Goal: Information Seeking & Learning: Compare options

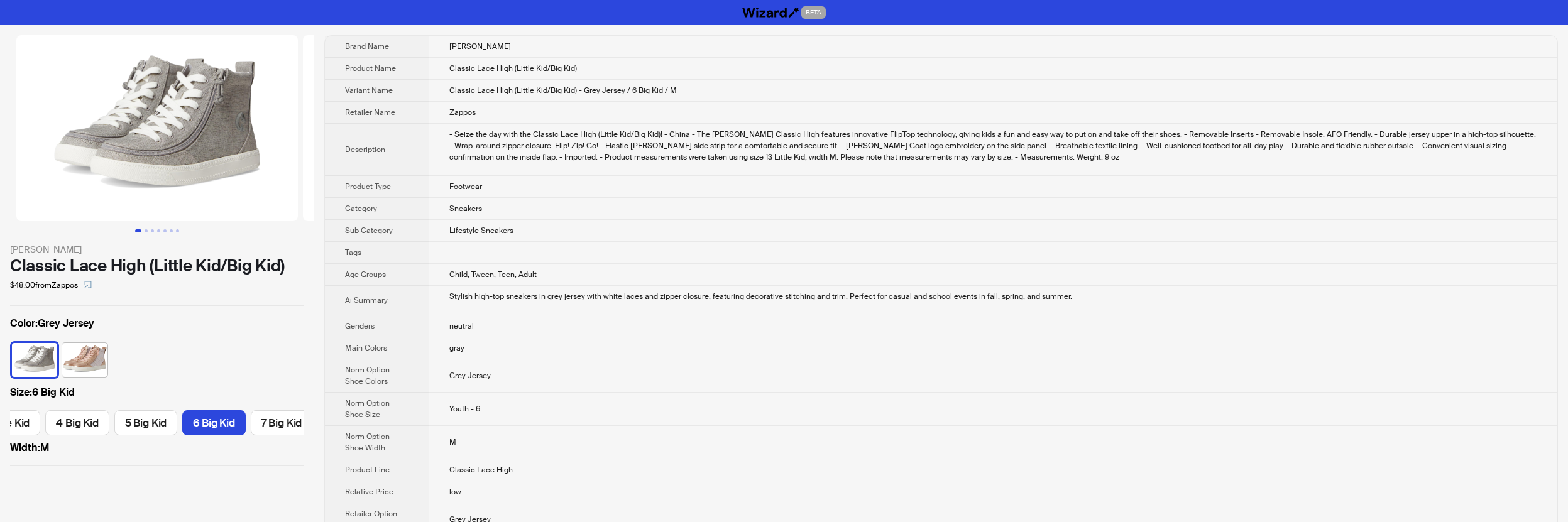
scroll to position [0, 438]
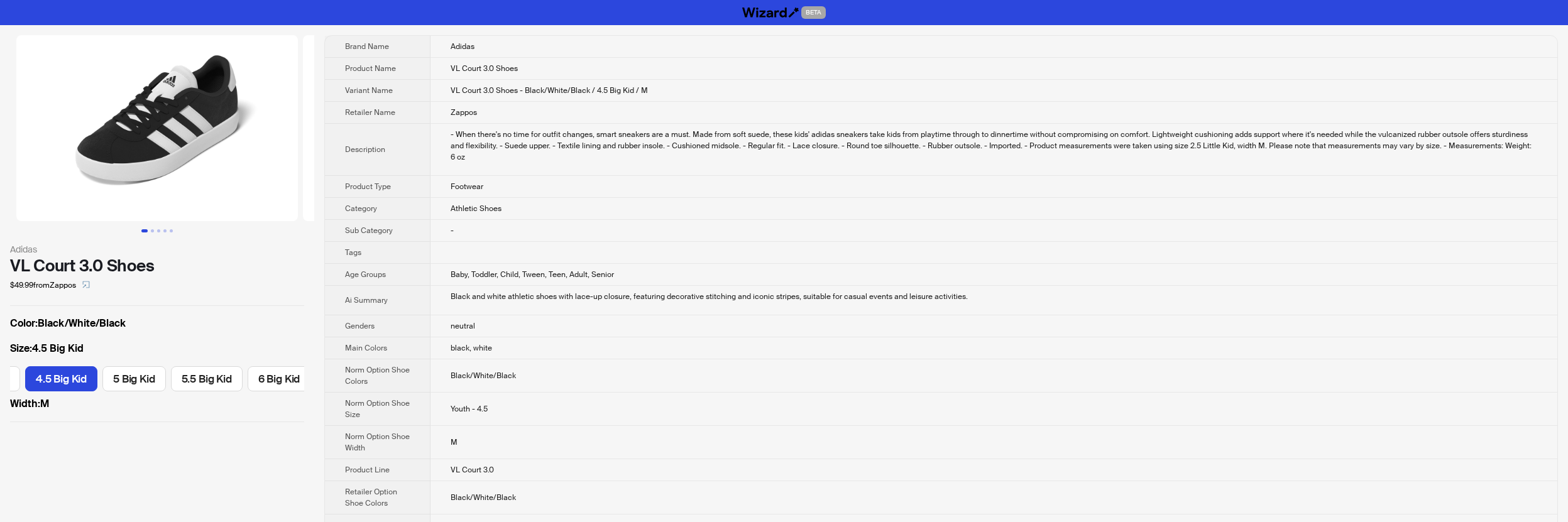
scroll to position [0, 1128]
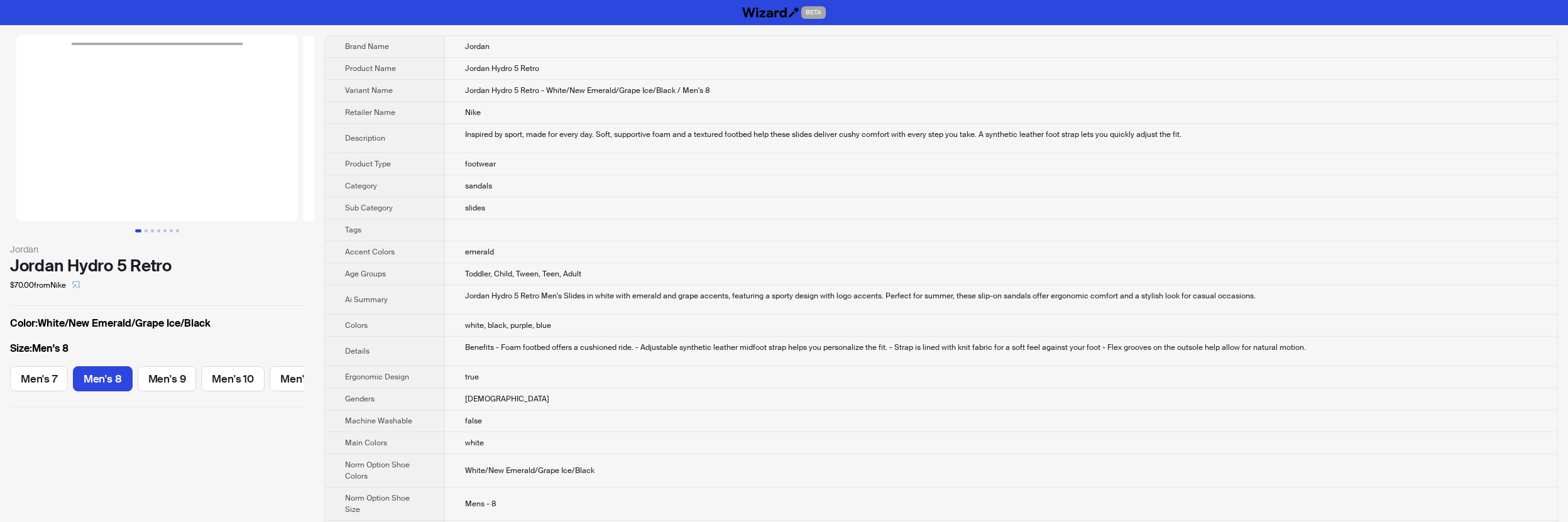
scroll to position [0, 41]
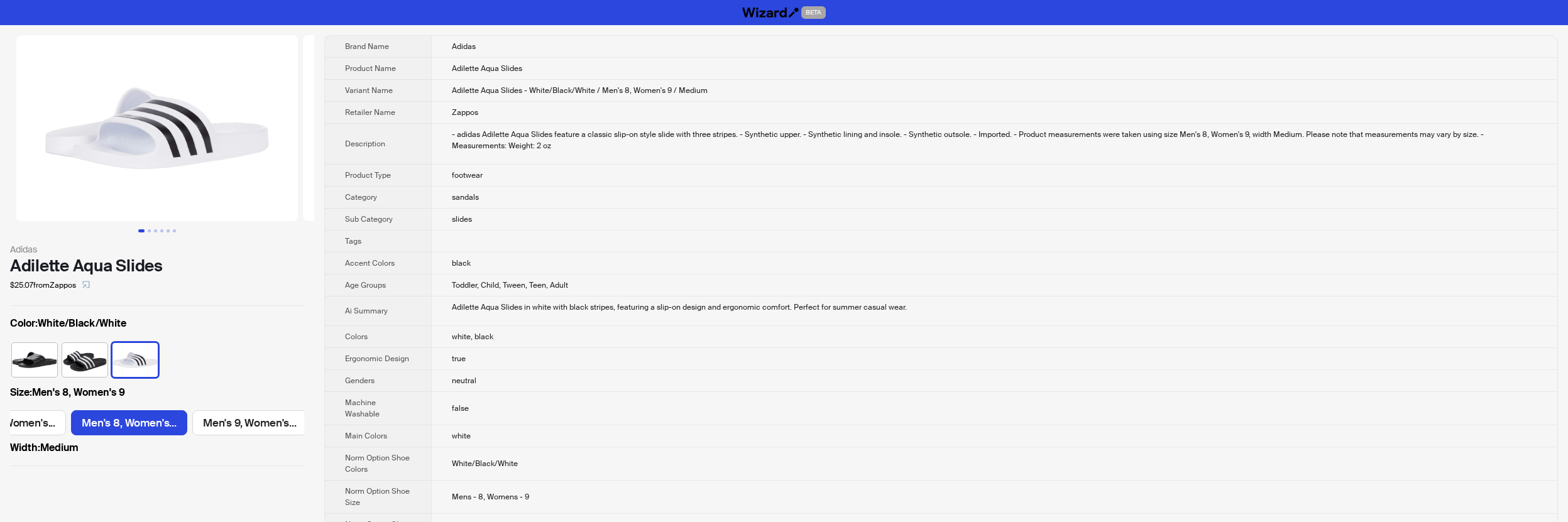
scroll to position [0, 456]
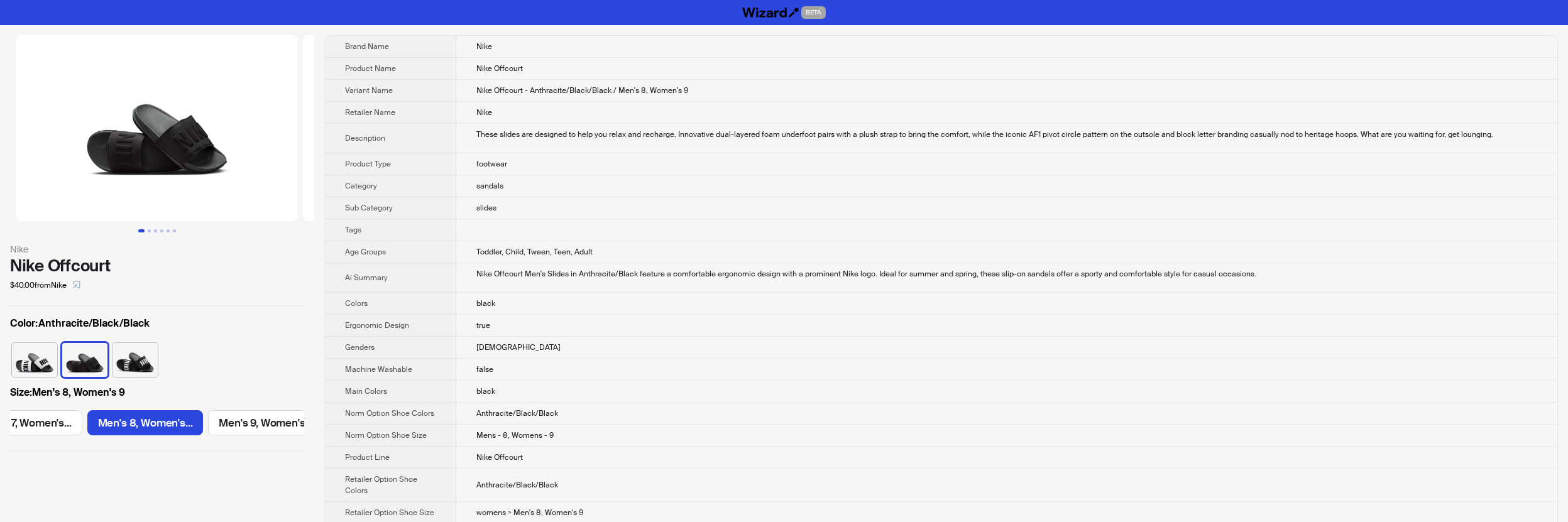
scroll to position [0, 217]
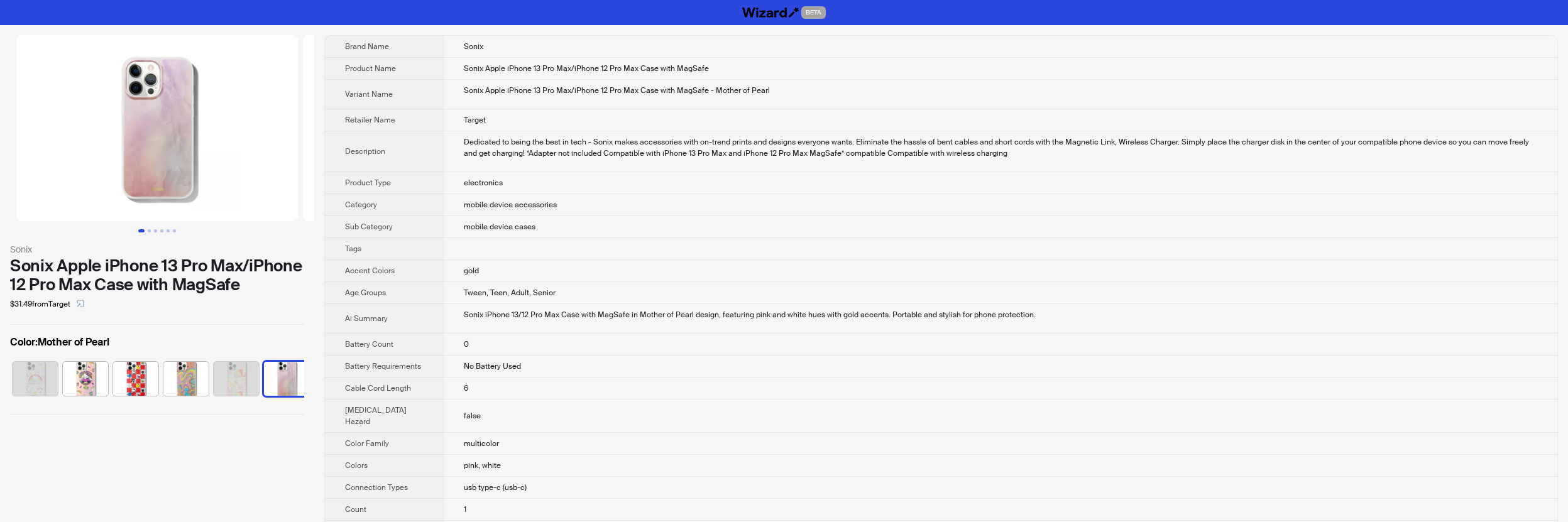
scroll to position [0, 58]
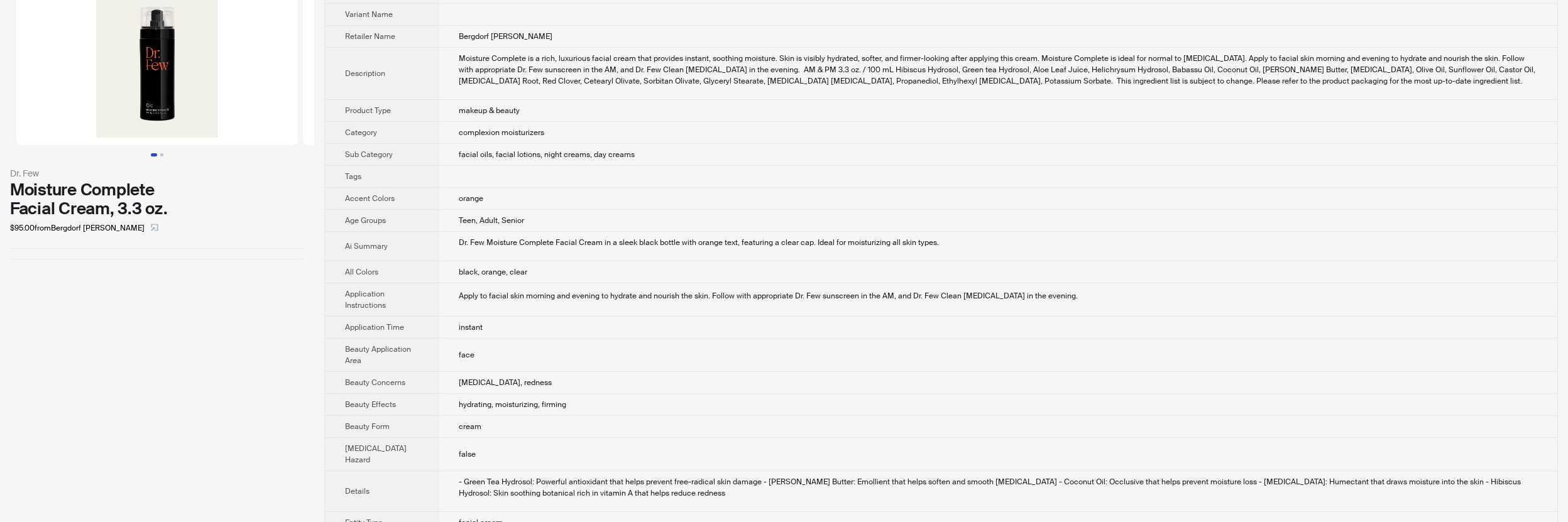
scroll to position [83, 0]
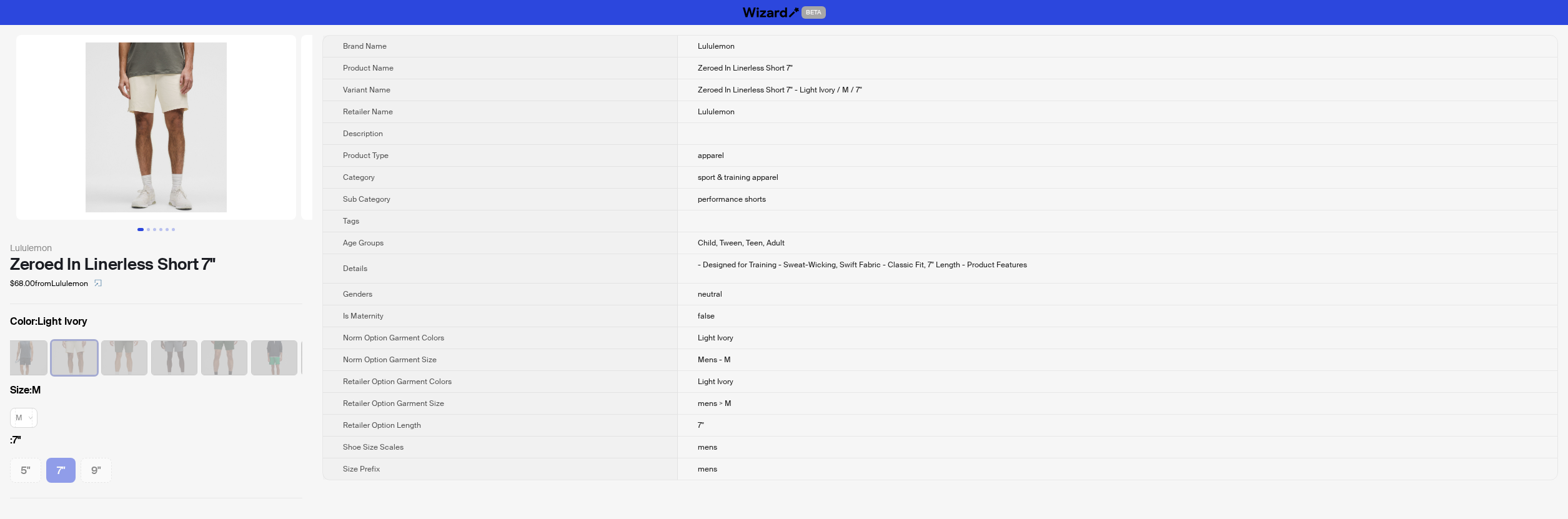
scroll to position [0, 281]
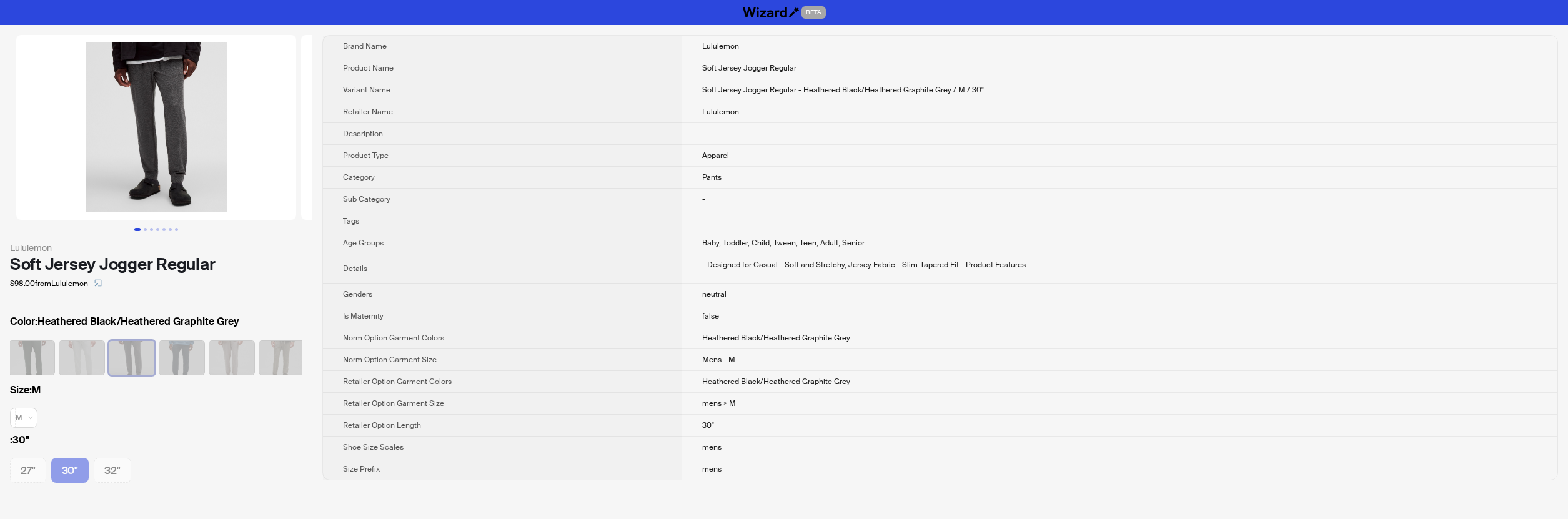
scroll to position [0, 58]
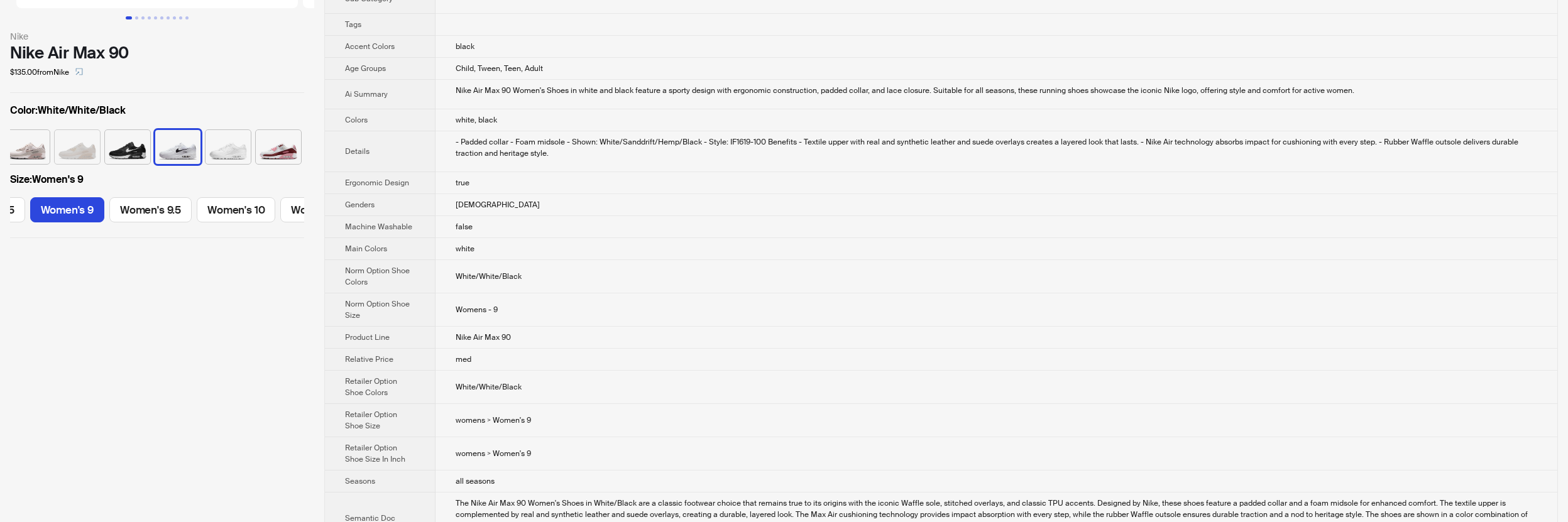
scroll to position [482, 0]
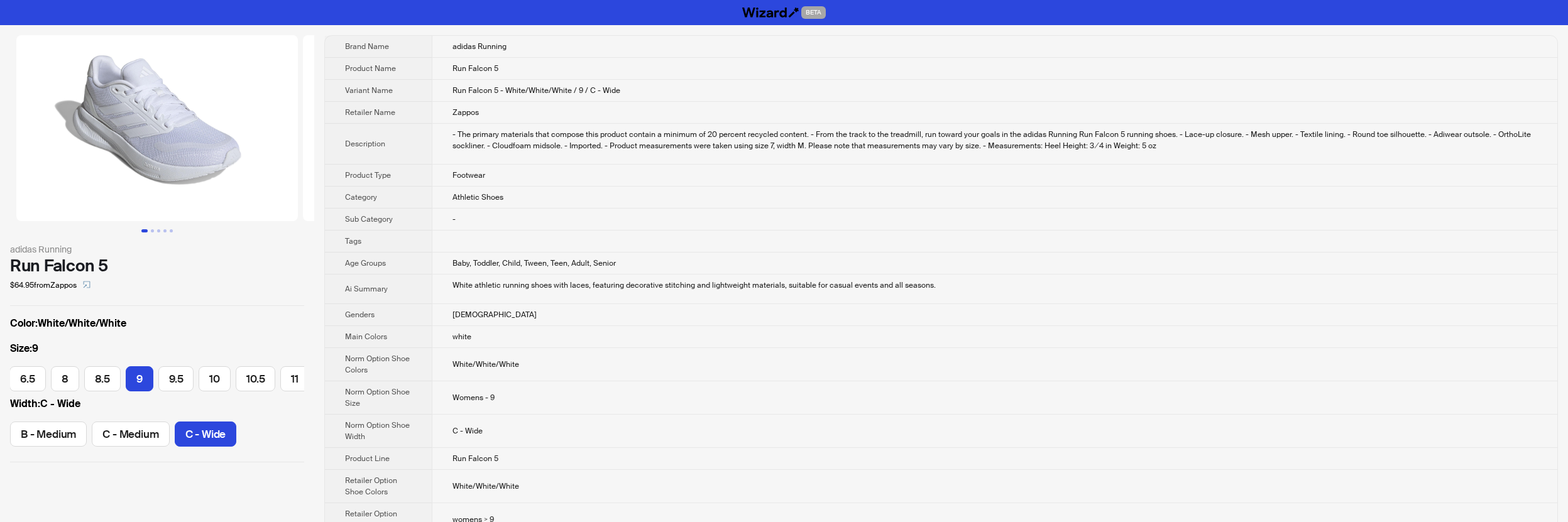
scroll to position [0, 113]
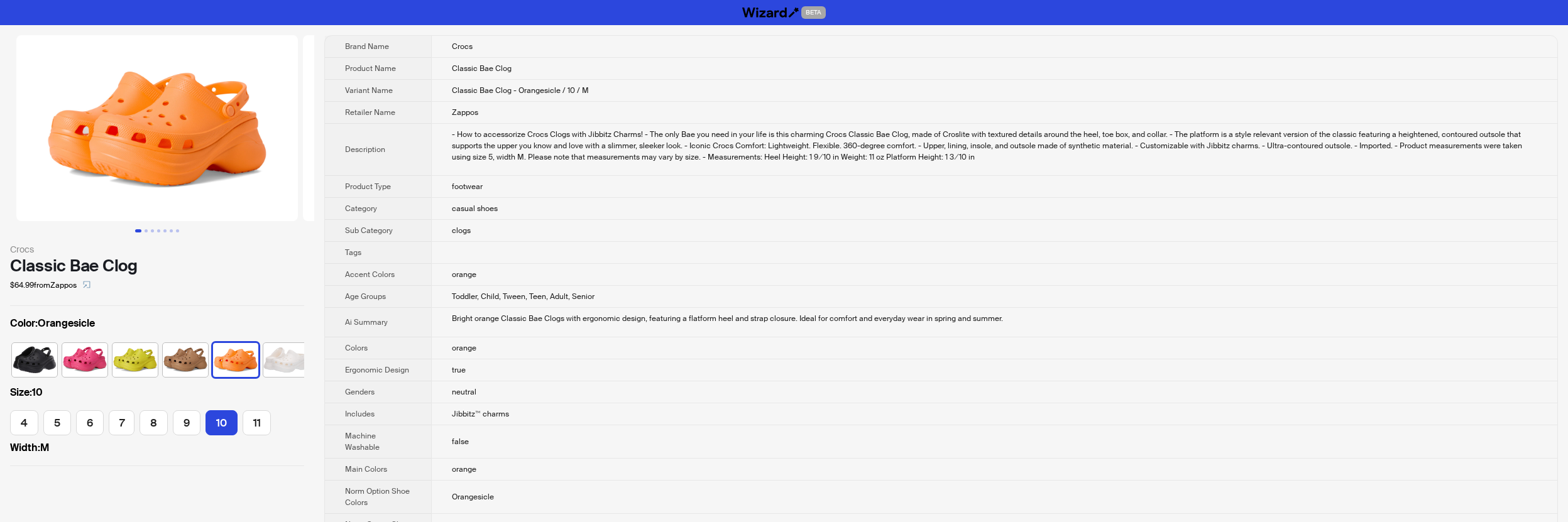
scroll to position [0, 8]
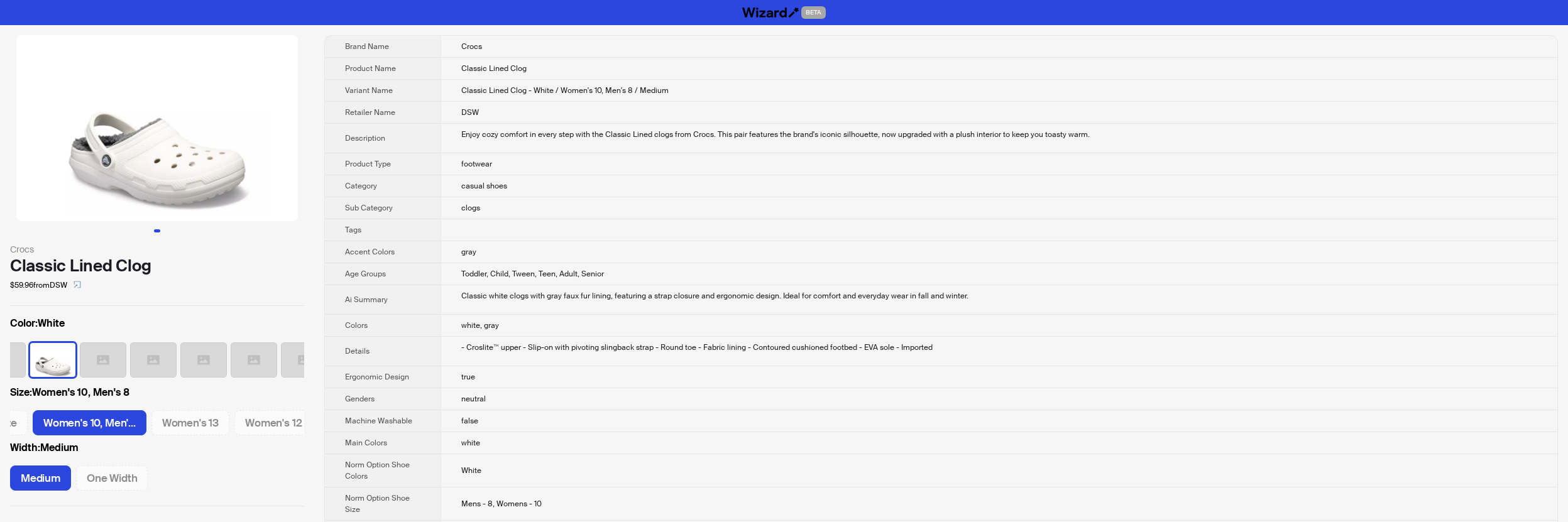
scroll to position [0, 971]
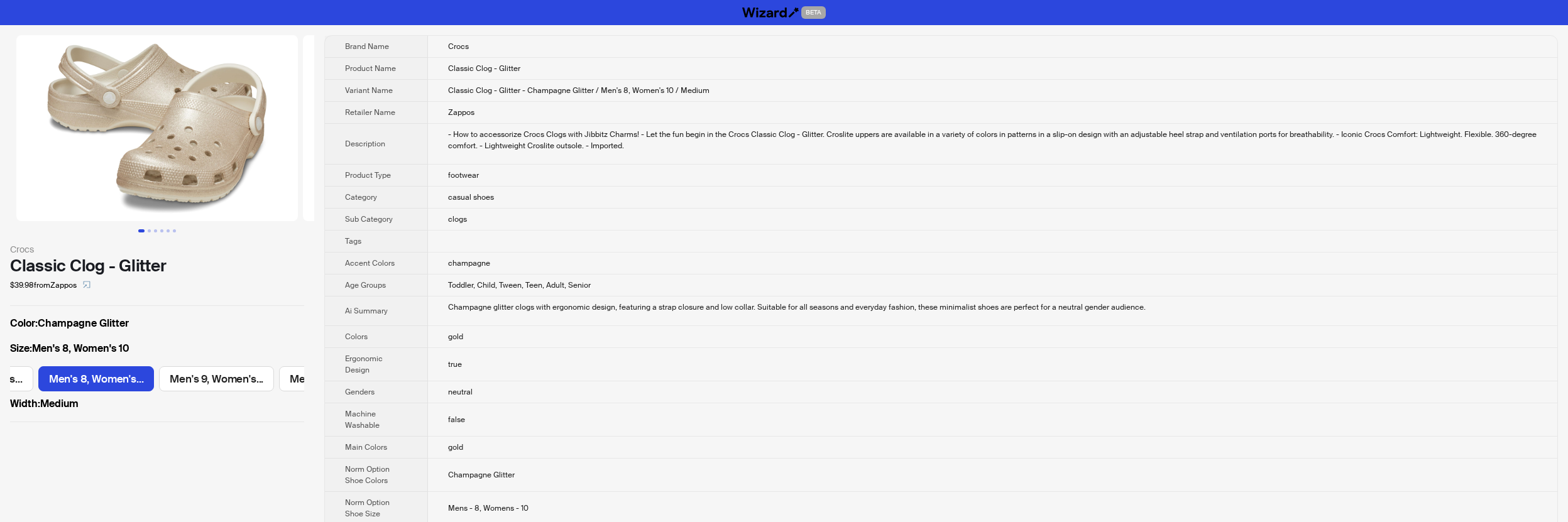
scroll to position [0, 701]
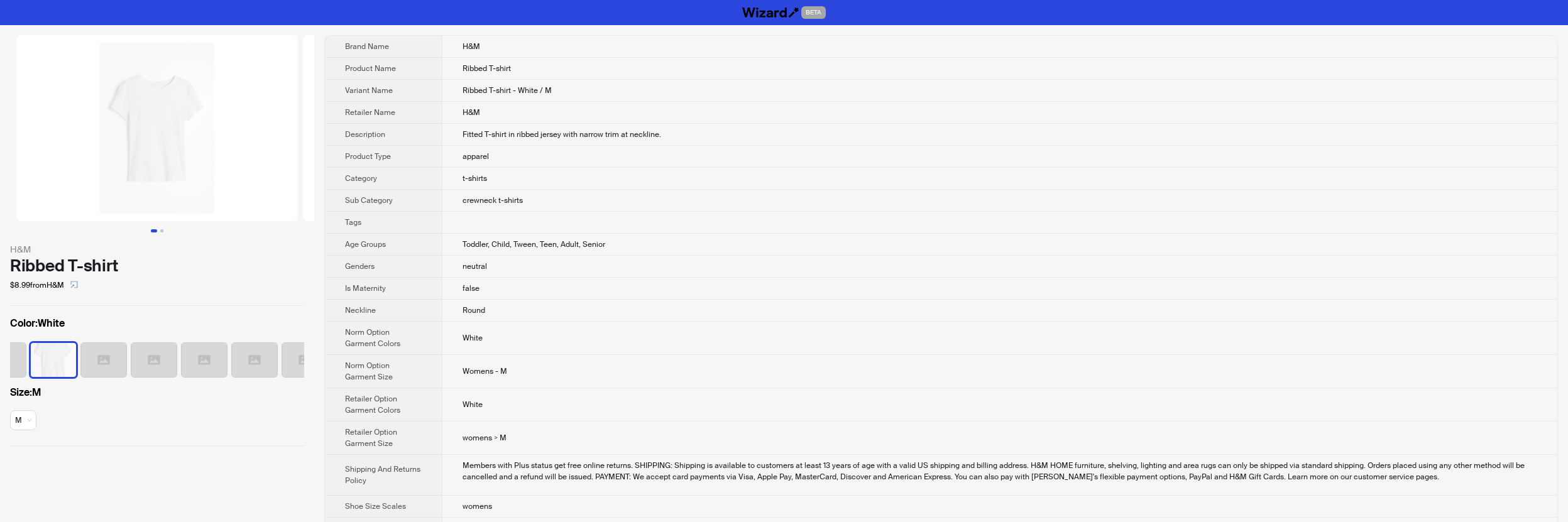
scroll to position [0, 32]
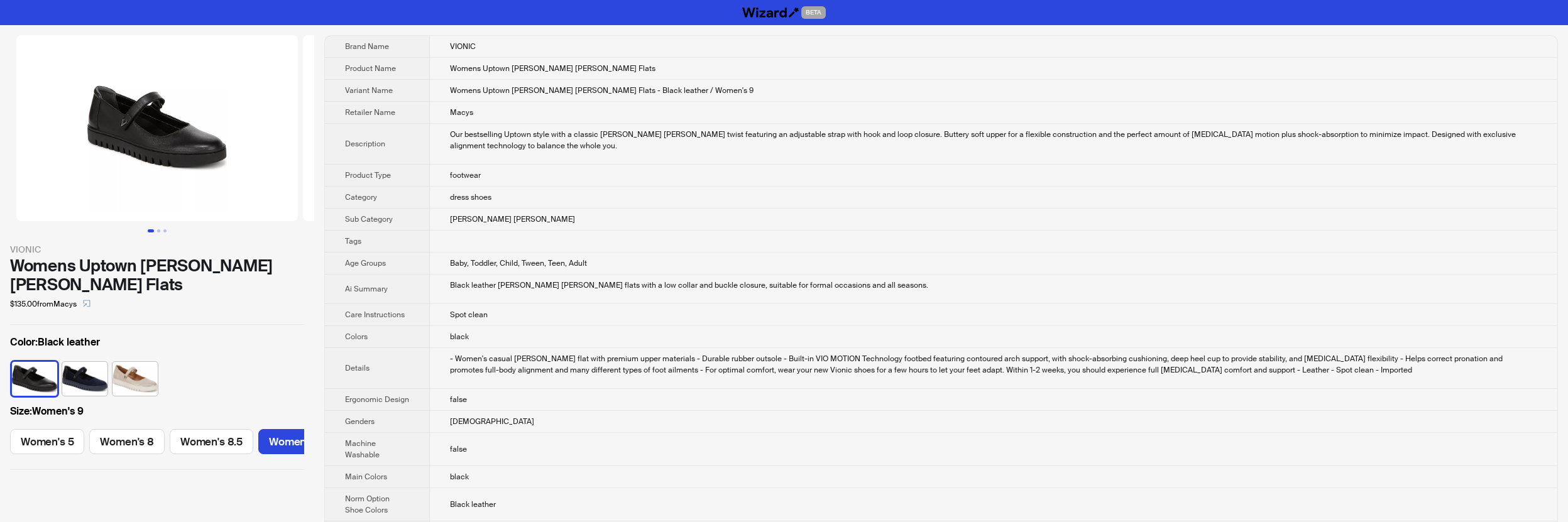
scroll to position [0, 220]
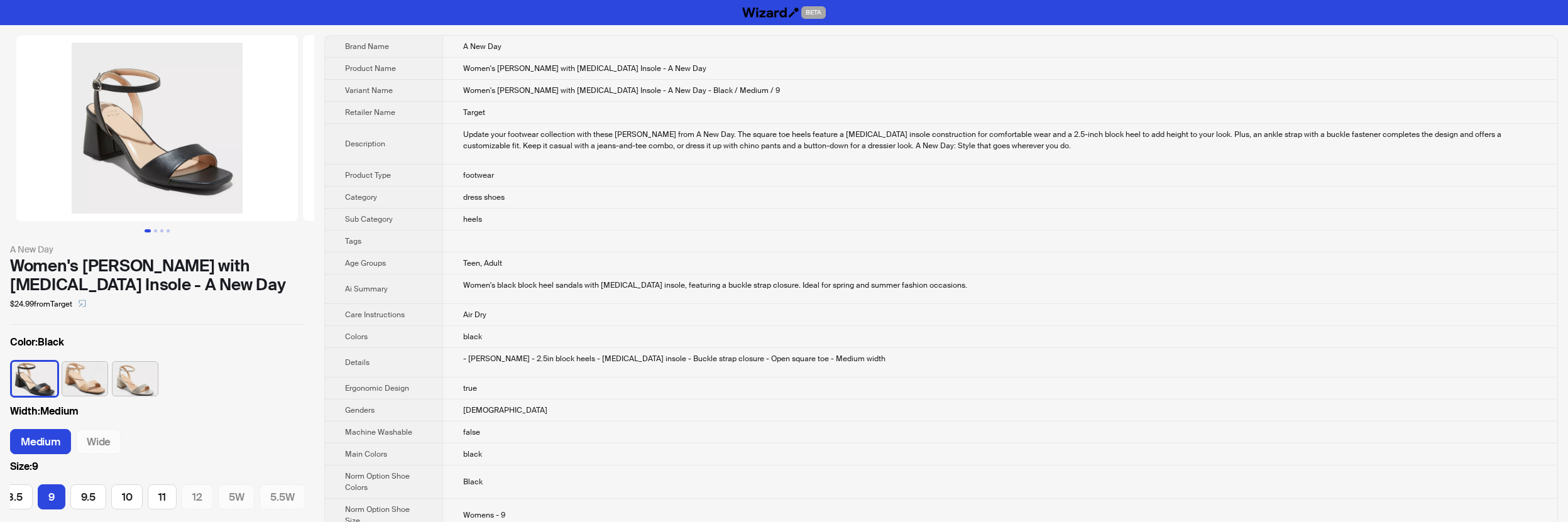
scroll to position [0, 273]
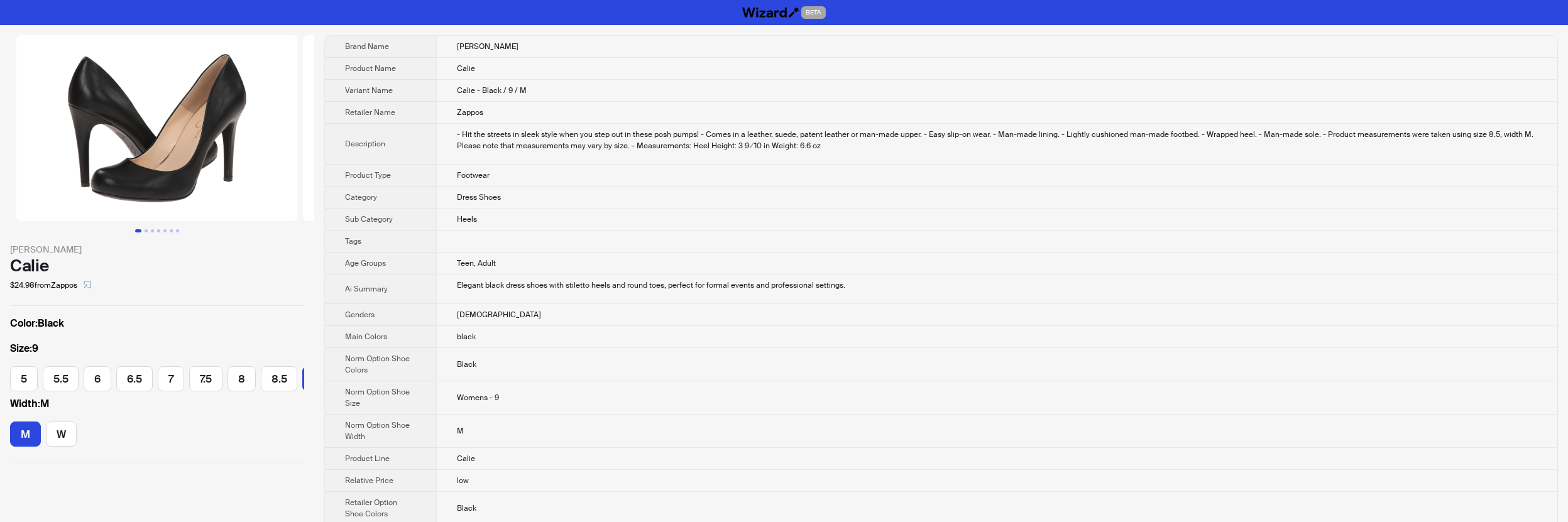
scroll to position [0, 175]
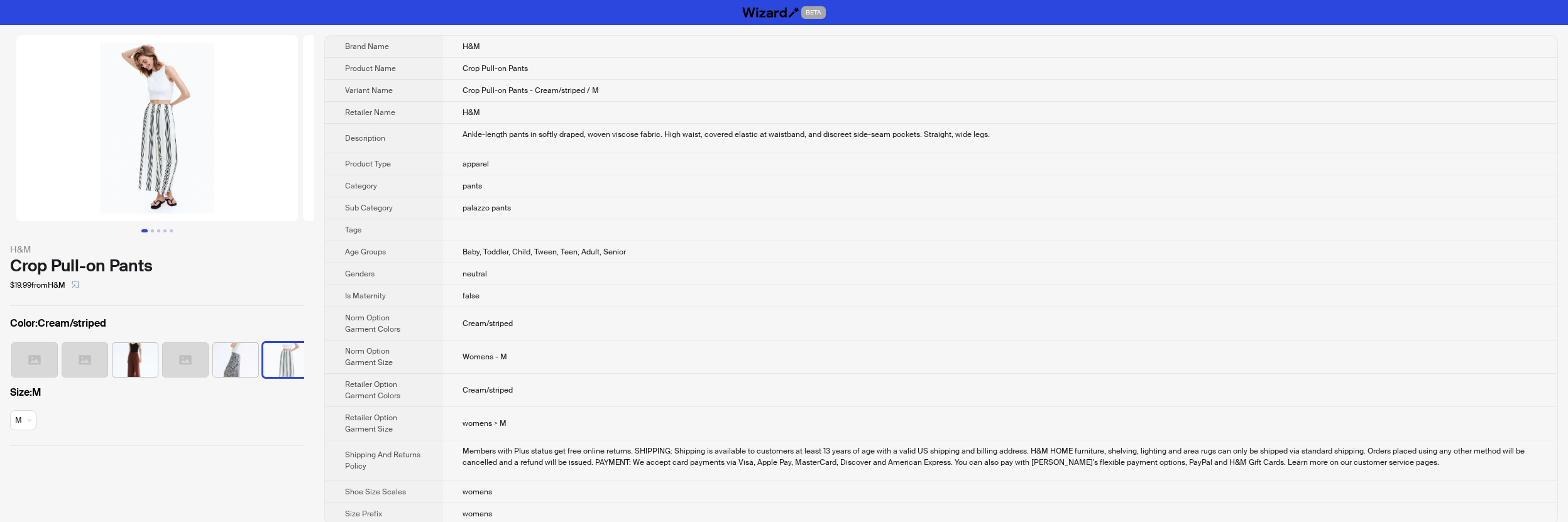
scroll to position [0, 812]
drag, startPoint x: 149, startPoint y: 272, endPoint x: 7, endPoint y: 261, distance: 142.4
click at [7, 261] on div "H&M Crop Pull-on Pants $19.99 from H&M Color : Cream/striped Size : M M" at bounding box center [157, 240] width 314 height 431
copy div "Crop Pull-on Pants"
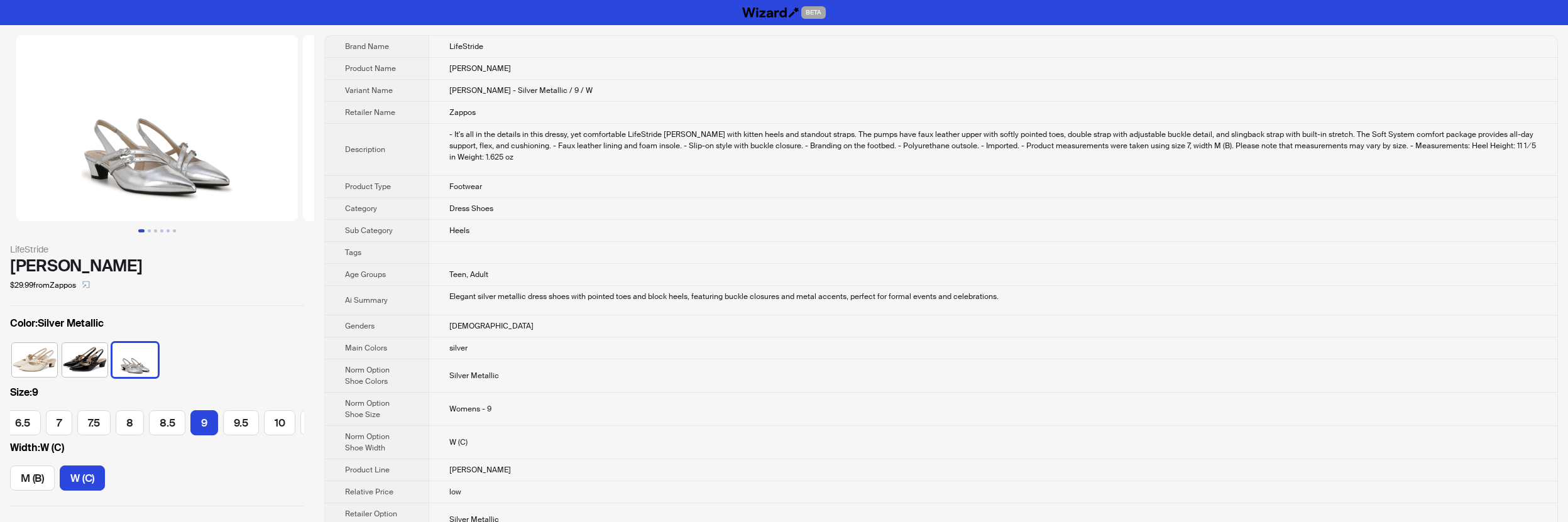
scroll to position [0, 139]
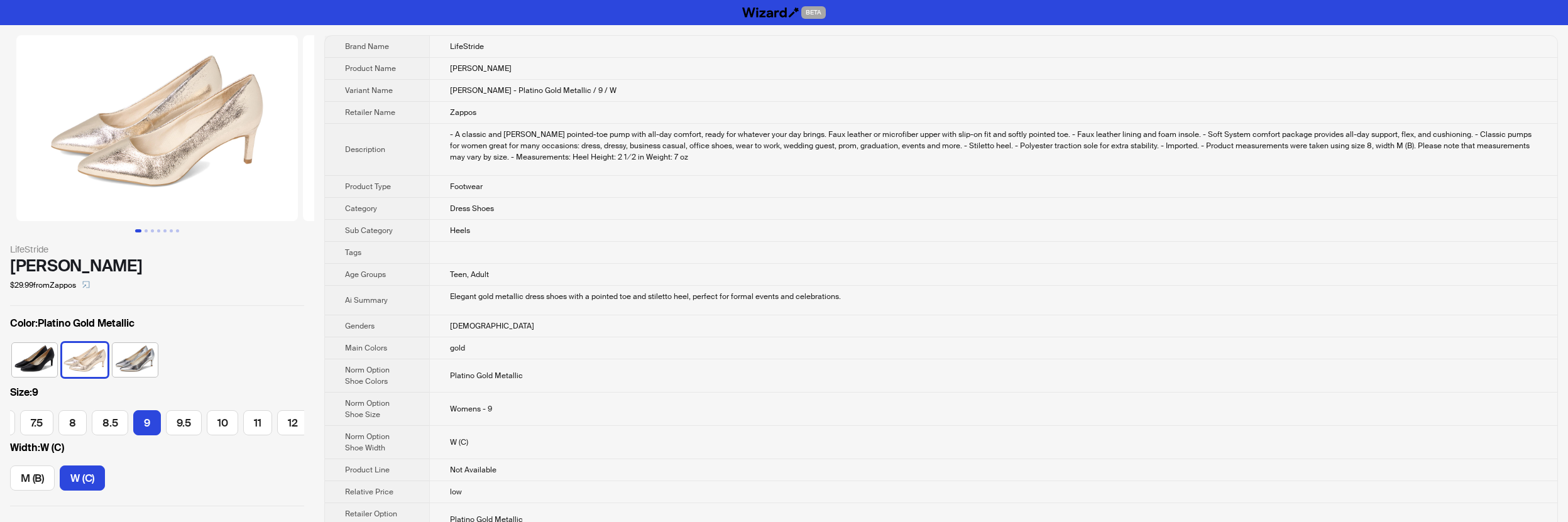
scroll to position [0, 175]
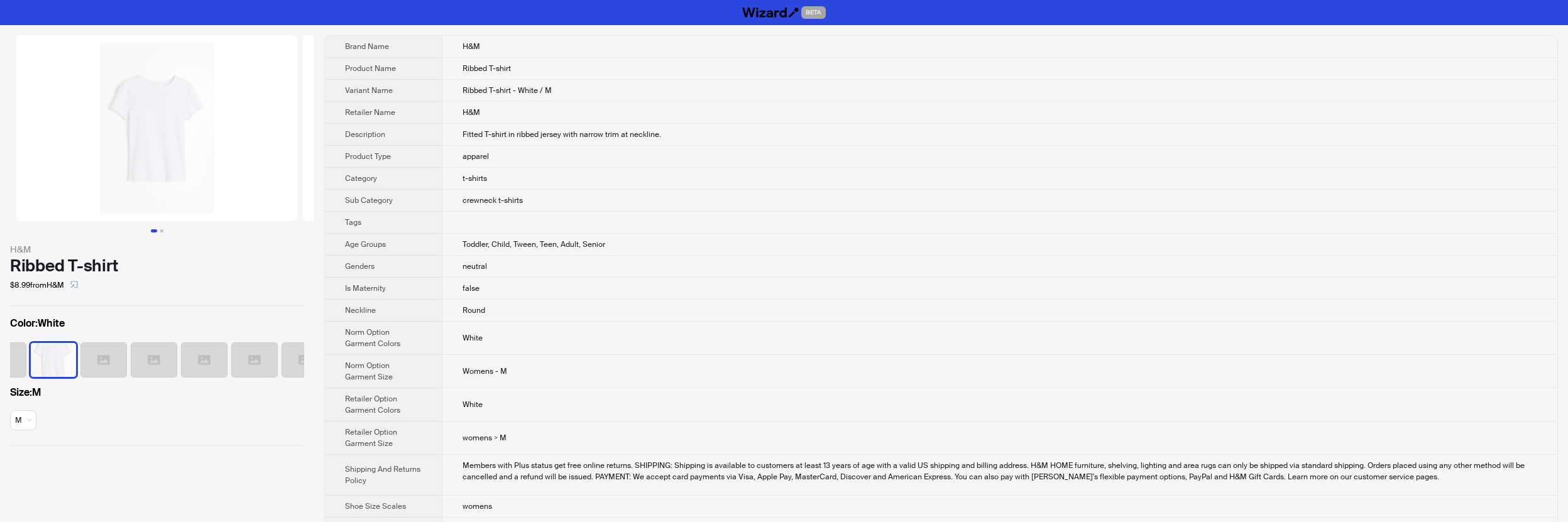
scroll to position [0, 32]
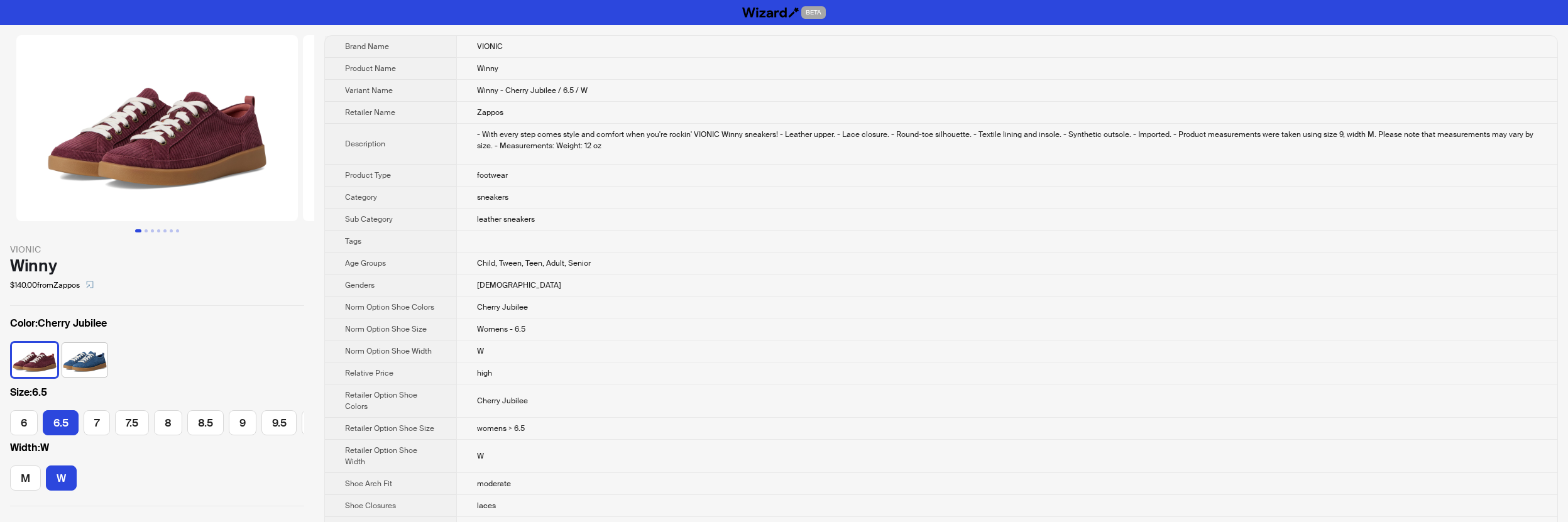
scroll to position [0, 12]
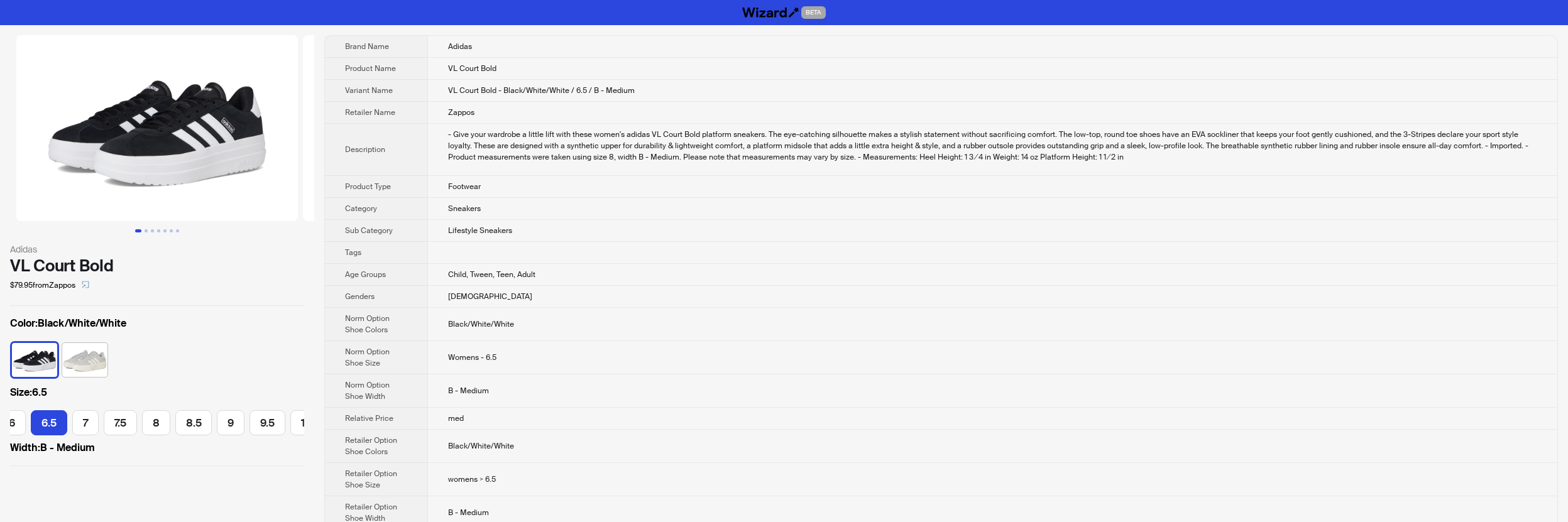
scroll to position [0, 87]
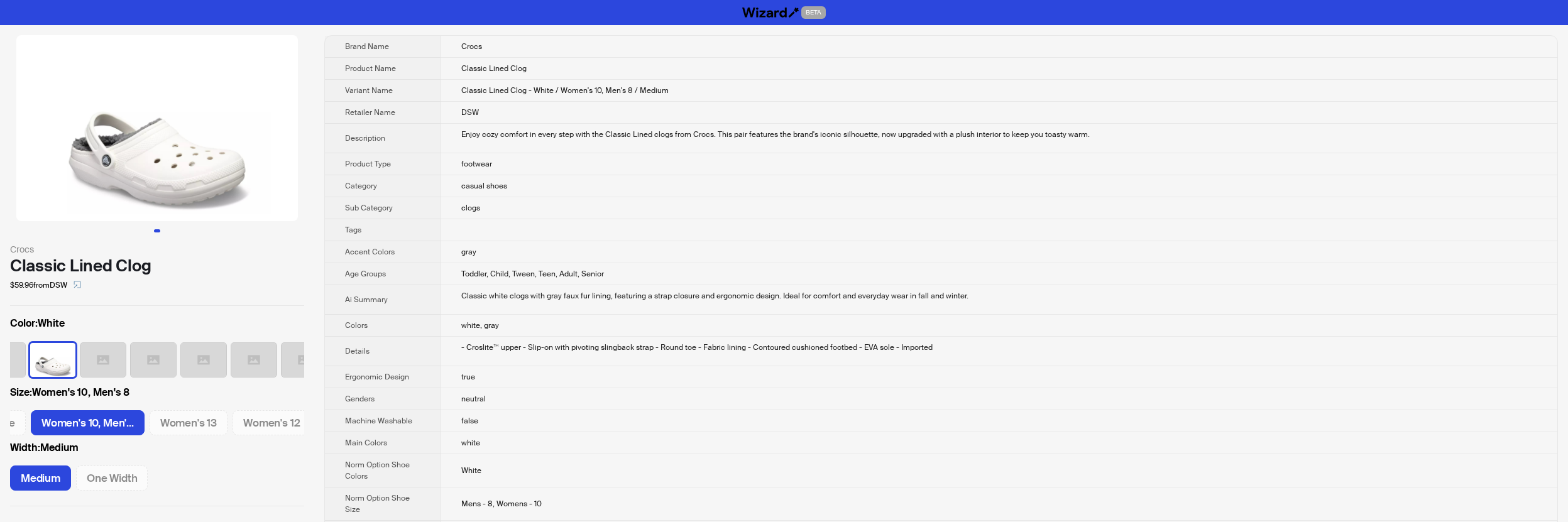
scroll to position [0, 971]
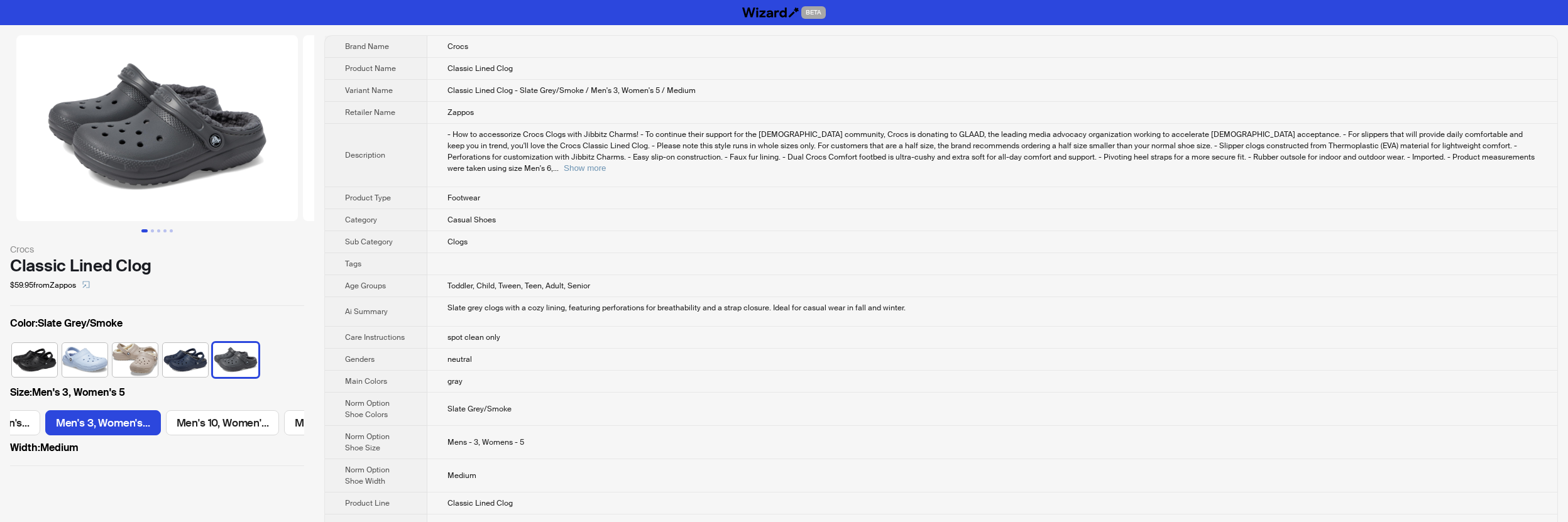
scroll to position [0, 100]
